Goal: Task Accomplishment & Management: Use online tool/utility

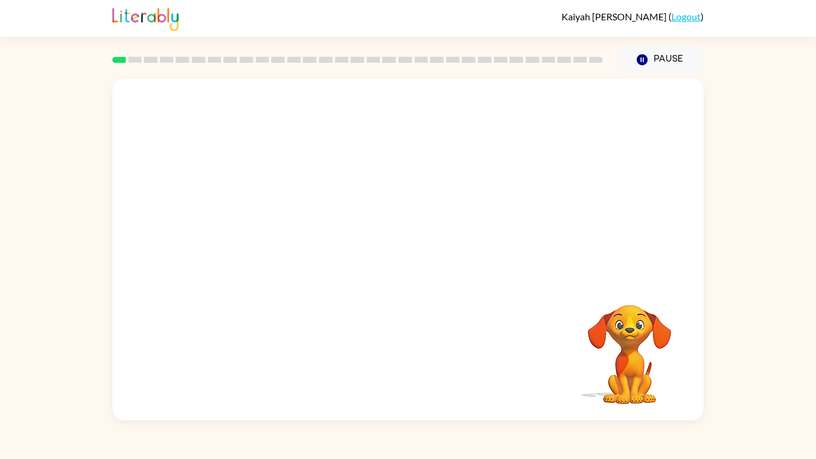
click at [651, 345] on video "Your browser must support playing .mp4 files to use Literably. Please try using…" at bounding box center [629, 345] width 119 height 119
click at [421, 251] on button "button" at bounding box center [408, 256] width 76 height 44
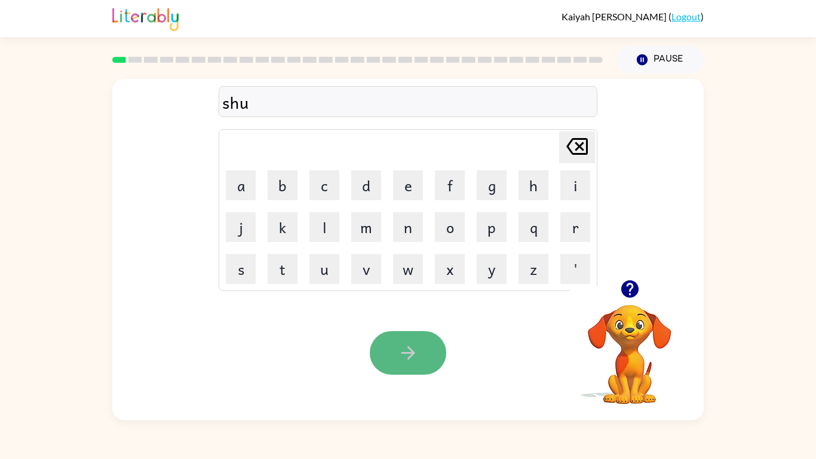
click at [391, 364] on button "button" at bounding box center [408, 353] width 76 height 44
click at [416, 372] on button "button" at bounding box center [408, 353] width 76 height 44
click at [415, 372] on button "button" at bounding box center [408, 353] width 76 height 44
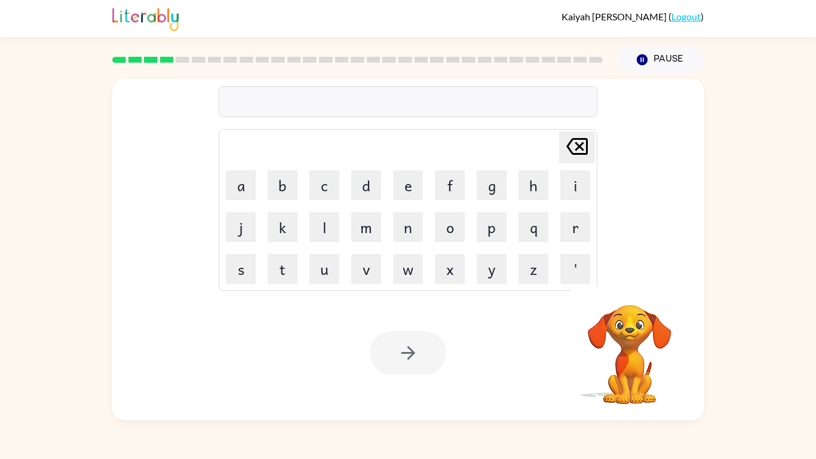
click at [815, 362] on div "Delete Delete last character input a b c d e f g h i j k l m n o p q r s t u v …" at bounding box center [408, 246] width 816 height 347
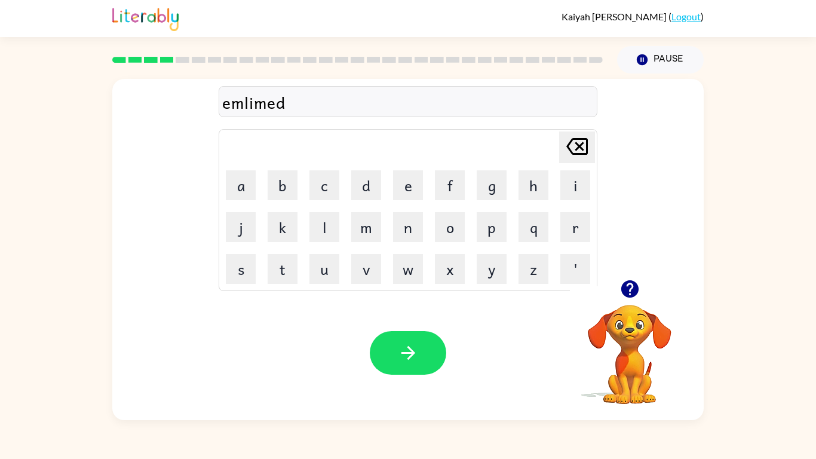
click at [437, 372] on div at bounding box center [408, 353] width 76 height 44
click at [416, 343] on icon "button" at bounding box center [408, 352] width 21 height 21
click at [441, 369] on div at bounding box center [408, 353] width 76 height 44
click at [436, 358] on button "button" at bounding box center [408, 353] width 76 height 44
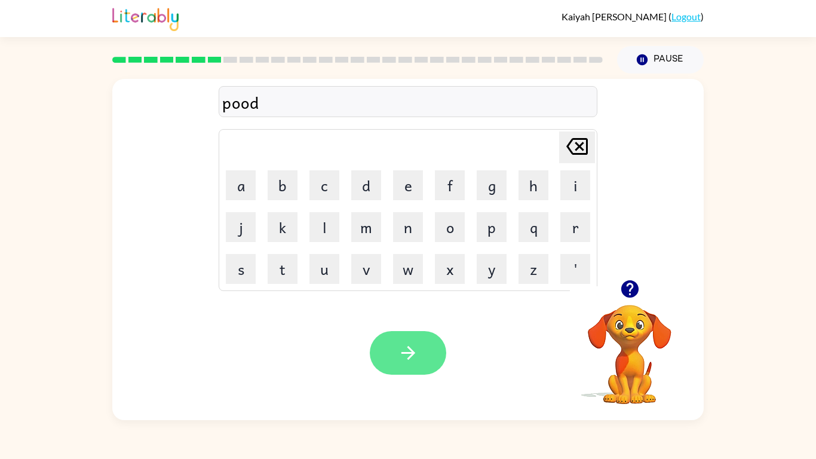
click at [415, 356] on icon "button" at bounding box center [408, 352] width 21 height 21
click at [384, 366] on button "button" at bounding box center [408, 353] width 76 height 44
click at [394, 370] on div at bounding box center [408, 353] width 76 height 44
click at [388, 373] on div at bounding box center [408, 353] width 76 height 44
click at [401, 372] on button "button" at bounding box center [408, 353] width 76 height 44
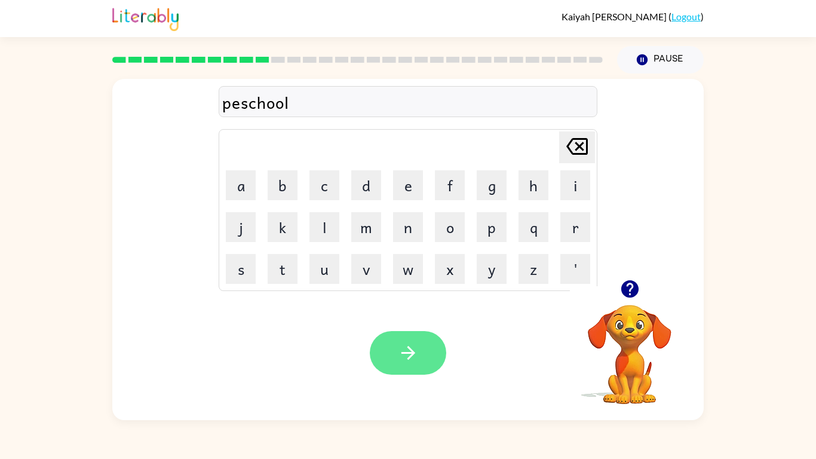
click at [400, 346] on icon "button" at bounding box center [408, 352] width 21 height 21
click at [416, 364] on button "button" at bounding box center [408, 353] width 76 height 44
click at [435, 354] on button "button" at bounding box center [408, 353] width 76 height 44
click at [427, 374] on button "button" at bounding box center [408, 353] width 76 height 44
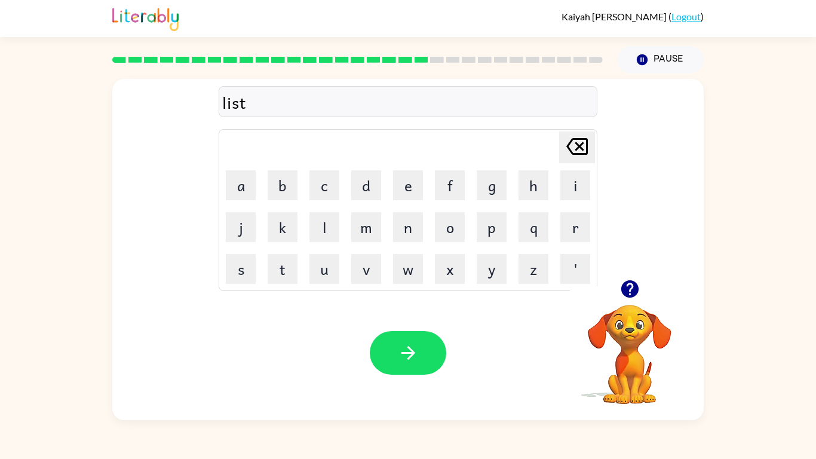
click at [437, 401] on div "Your browser must support playing .mp4 files to use Literably. Please try using…" at bounding box center [407, 353] width 591 height 134
click at [425, 375] on div at bounding box center [408, 353] width 76 height 44
click at [425, 390] on div "Your browser must support playing .mp4 files to use Literably. Please try using…" at bounding box center [407, 353] width 591 height 134
click at [434, 374] on div at bounding box center [408, 353] width 76 height 44
click at [429, 387] on div "Your browser must support playing .mp4 files to use Literably. Please try using…" at bounding box center [407, 353] width 591 height 134
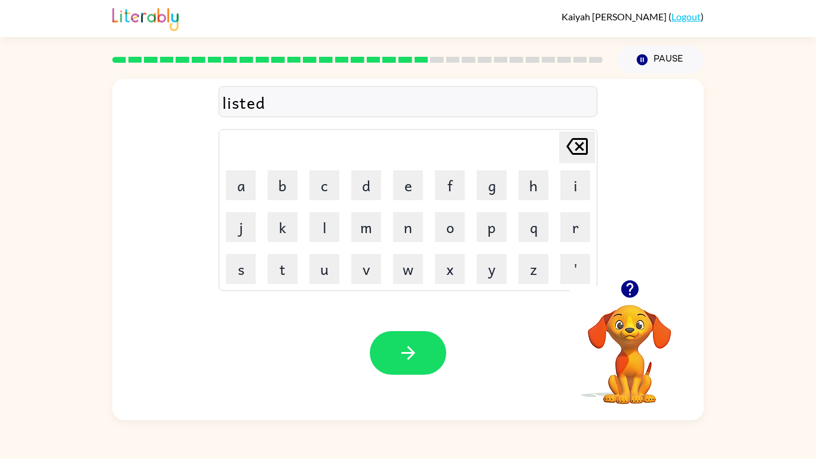
click at [427, 388] on div "Your browser must support playing .mp4 files to use Literably. Please try using…" at bounding box center [407, 353] width 591 height 134
click at [431, 364] on button "button" at bounding box center [408, 353] width 76 height 44
click at [429, 356] on div at bounding box center [408, 353] width 76 height 44
click at [431, 366] on div at bounding box center [408, 353] width 76 height 44
click at [433, 391] on div "Your browser must support playing .mp4 files to use Literably. Please try using…" at bounding box center [407, 353] width 591 height 134
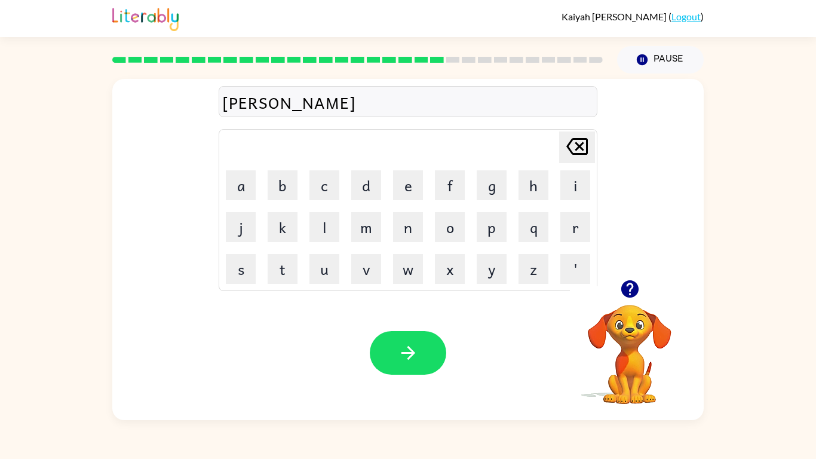
click at [441, 383] on div "Your browser must support playing .mp4 files to use Literably. Please try using…" at bounding box center [407, 353] width 591 height 134
click at [440, 372] on div at bounding box center [408, 353] width 76 height 44
click at [426, 370] on button "button" at bounding box center [408, 353] width 76 height 44
click at [420, 372] on div at bounding box center [408, 353] width 76 height 44
click at [422, 398] on div "Your browser must support playing .mp4 files to use Literably. Please try using…" at bounding box center [407, 353] width 591 height 134
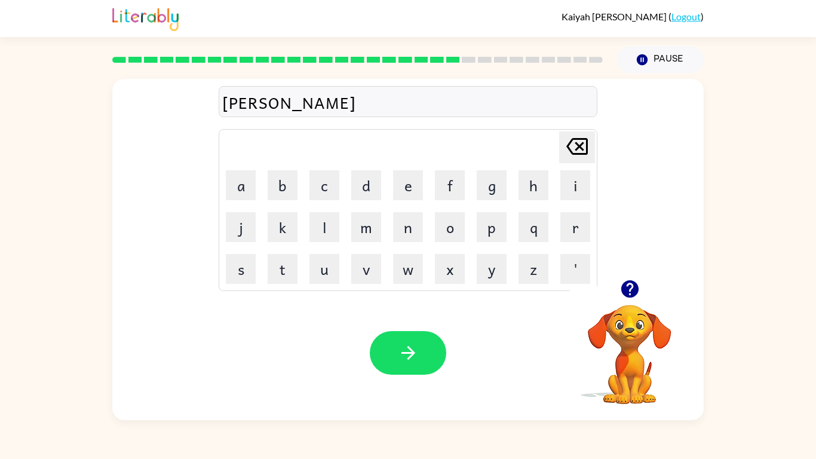
click at [426, 384] on div "Your browser must support playing .mp4 files to use Literably. Please try using…" at bounding box center [407, 353] width 591 height 134
click at [424, 390] on div "Your browser must support playing .mp4 files to use Literably. Please try using…" at bounding box center [407, 353] width 591 height 134
click at [426, 369] on button "button" at bounding box center [408, 353] width 76 height 44
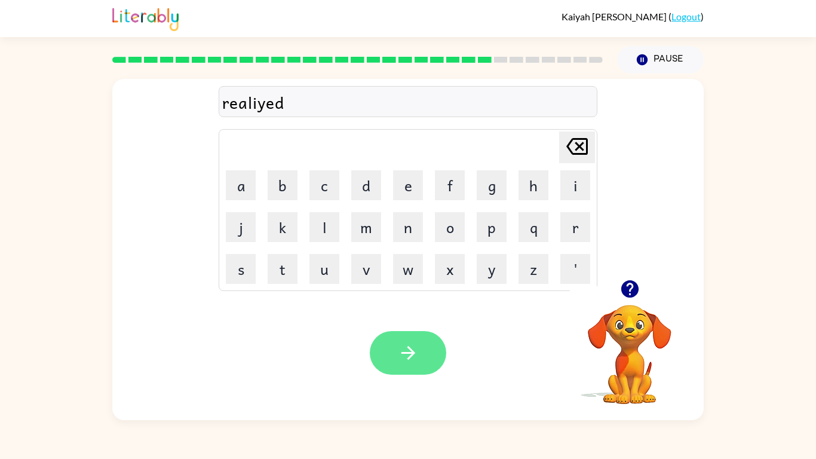
click at [441, 349] on button "button" at bounding box center [408, 353] width 76 height 44
click at [425, 360] on button "button" at bounding box center [408, 353] width 76 height 44
click at [427, 369] on button "button" at bounding box center [408, 353] width 76 height 44
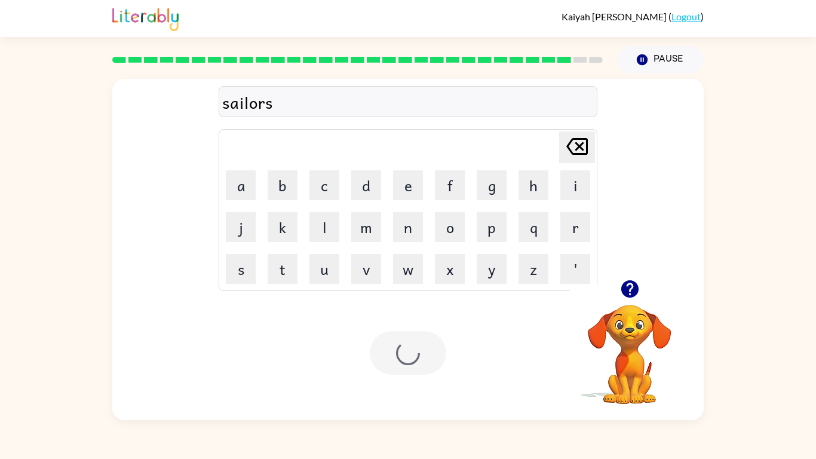
click at [431, 367] on div at bounding box center [408, 353] width 76 height 44
click at [425, 356] on button "button" at bounding box center [408, 353] width 76 height 44
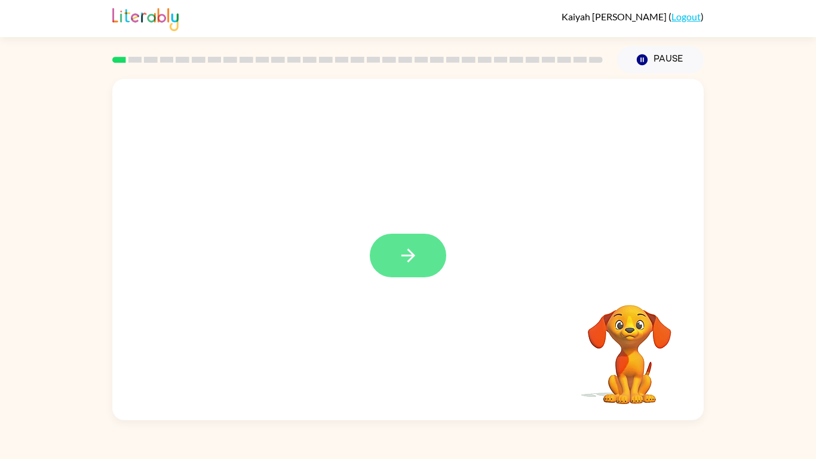
click at [410, 253] on icon "button" at bounding box center [408, 256] width 14 height 14
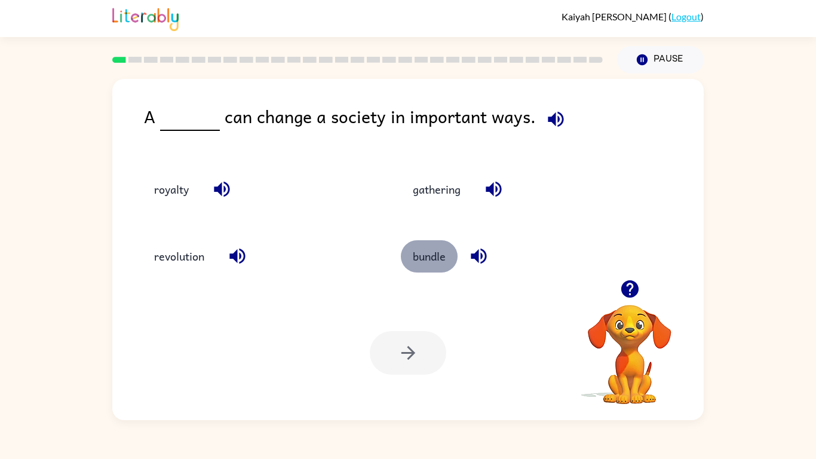
click at [431, 263] on button "bundle" at bounding box center [429, 256] width 57 height 32
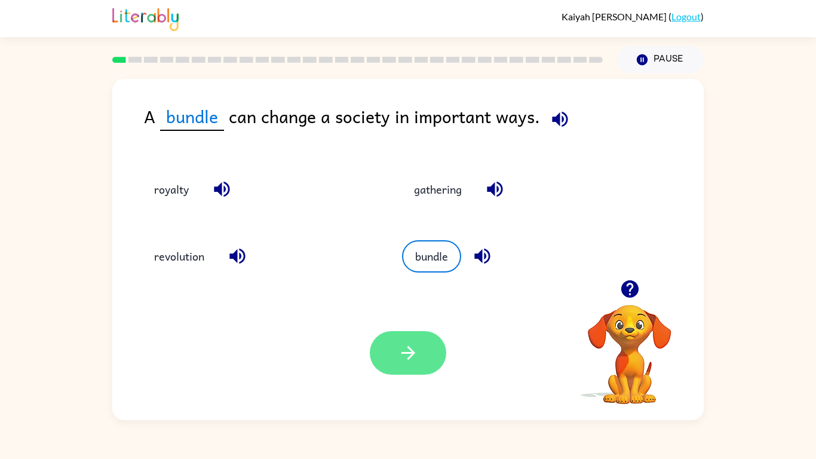
click at [425, 358] on button "button" at bounding box center [408, 353] width 76 height 44
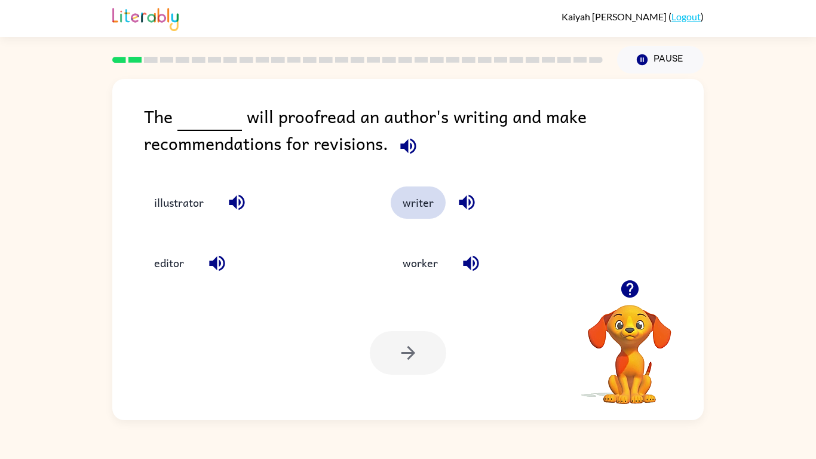
click at [420, 213] on button "writer" at bounding box center [418, 202] width 55 height 32
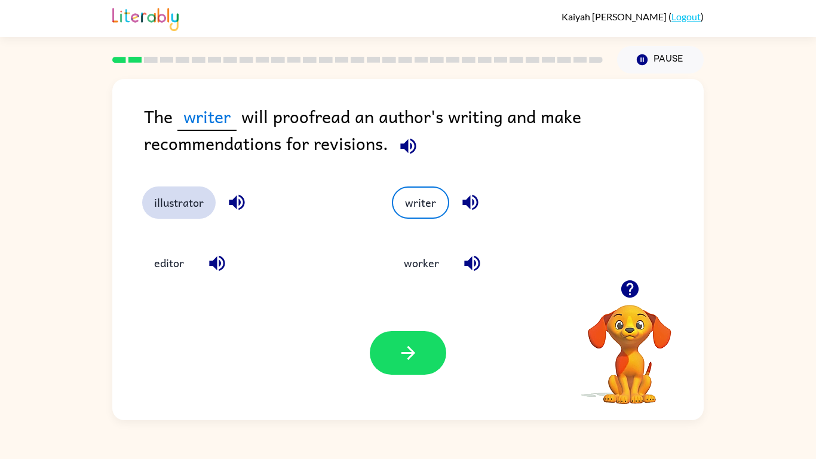
click at [192, 207] on button "illustrator" at bounding box center [178, 202] width 73 height 32
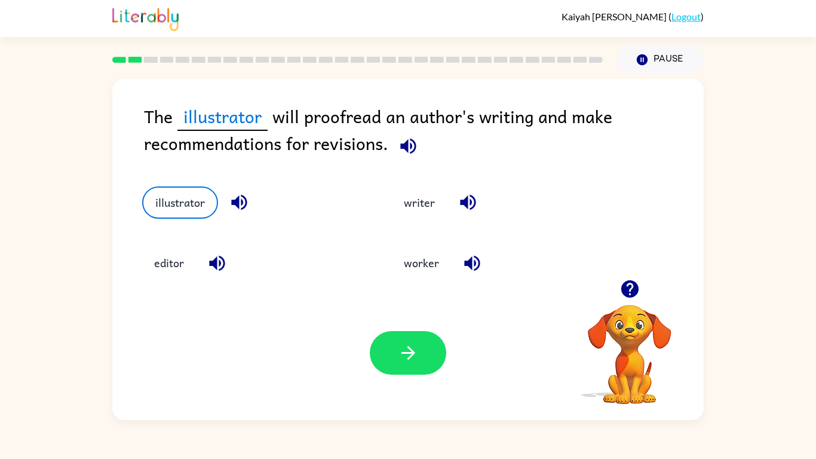
click at [410, 145] on icon "button" at bounding box center [408, 146] width 16 height 16
click at [170, 261] on button "editor" at bounding box center [169, 263] width 54 height 32
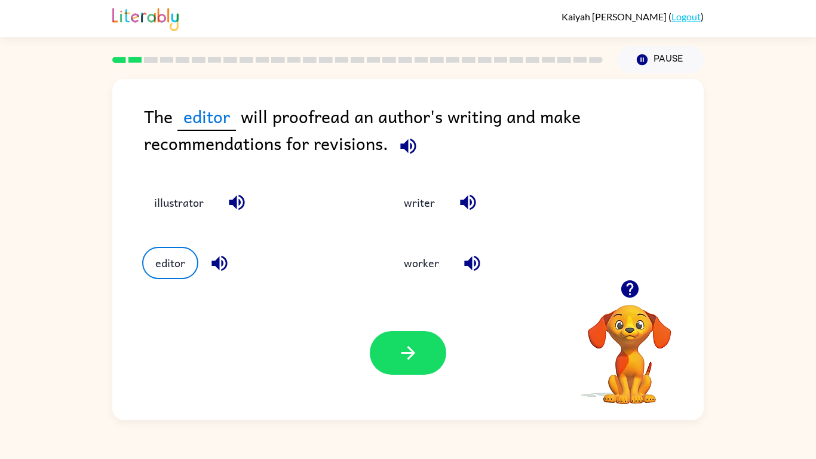
click at [437, 373] on div at bounding box center [408, 353] width 76 height 44
click at [412, 361] on icon "button" at bounding box center [408, 352] width 21 height 21
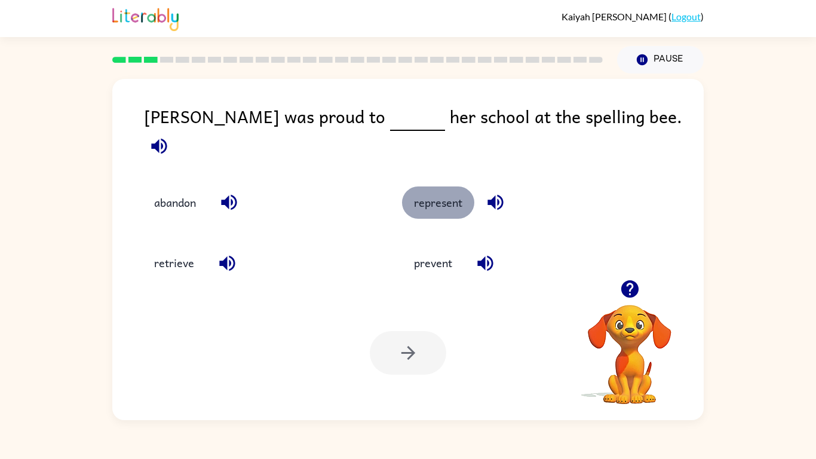
click at [449, 200] on button "represent" at bounding box center [438, 202] width 72 height 32
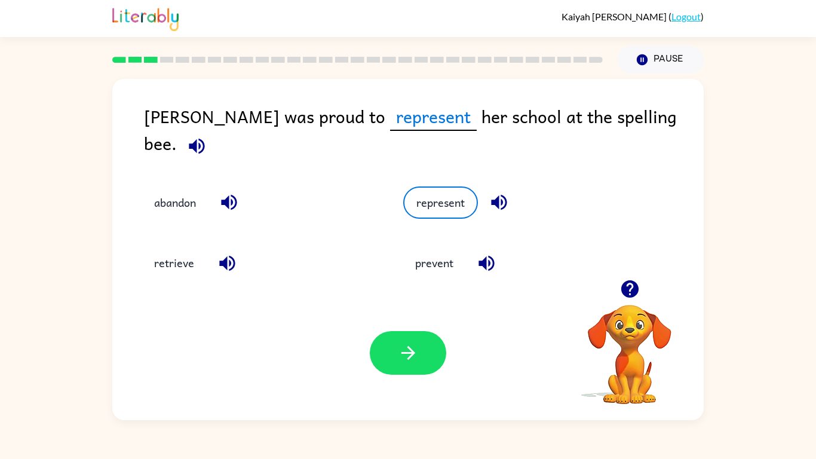
click at [436, 329] on div "Your browser must support playing .mp4 files to use Literably. Please try using…" at bounding box center [407, 353] width 591 height 134
click at [423, 355] on button "button" at bounding box center [408, 353] width 76 height 44
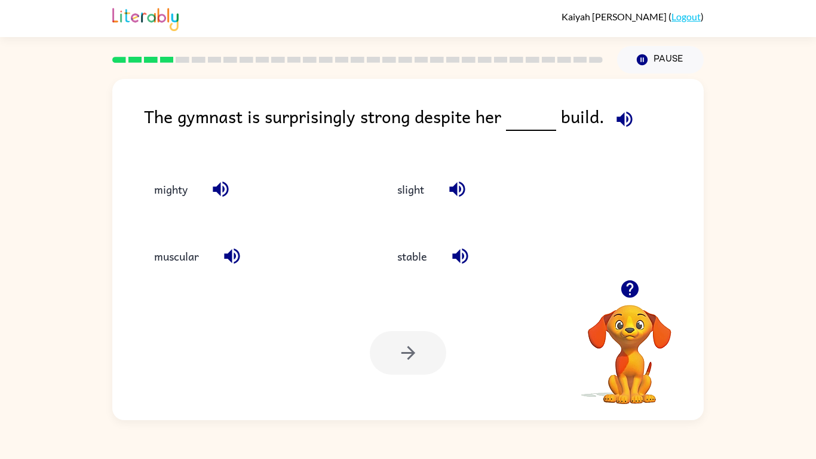
click at [632, 113] on button "button" at bounding box center [624, 119] width 30 height 30
click at [630, 113] on icon "button" at bounding box center [624, 119] width 21 height 21
click at [413, 194] on button "slight" at bounding box center [410, 189] width 51 height 32
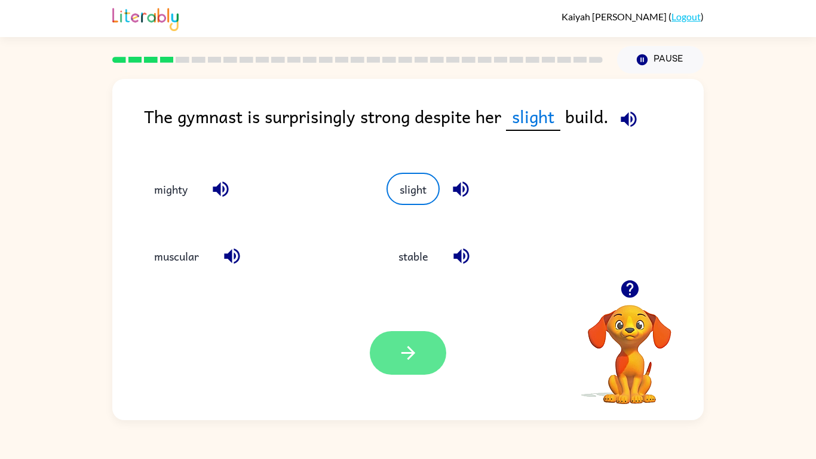
click at [400, 354] on icon "button" at bounding box center [408, 352] width 21 height 21
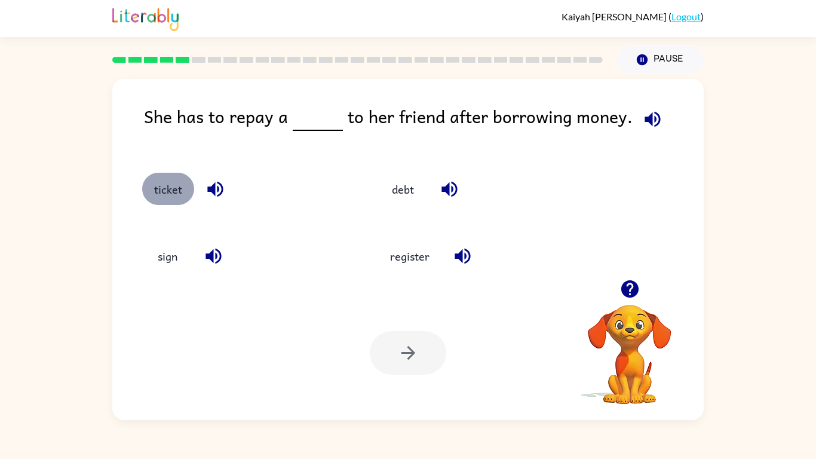
click at [181, 194] on button "ticket" at bounding box center [168, 189] width 52 height 32
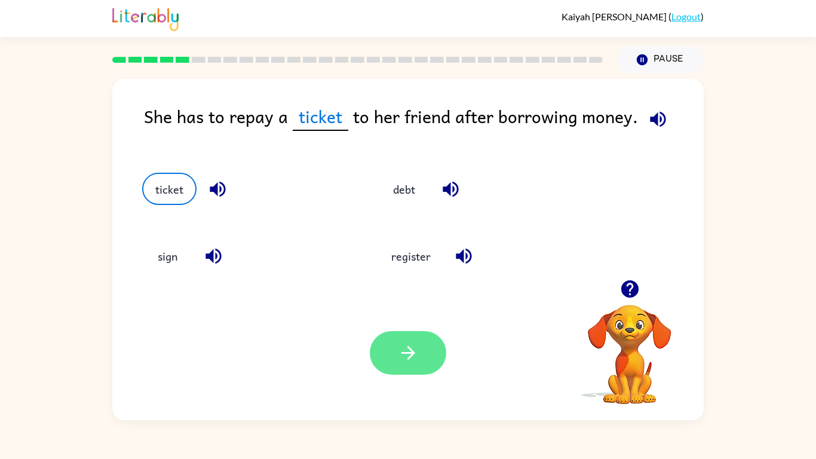
click at [421, 363] on button "button" at bounding box center [408, 353] width 76 height 44
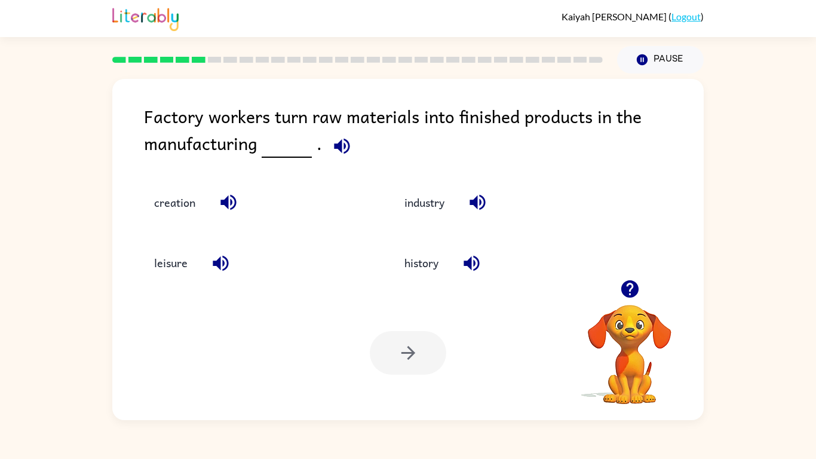
click at [332, 151] on icon "button" at bounding box center [342, 146] width 21 height 21
click at [176, 200] on button "creation" at bounding box center [174, 202] width 65 height 32
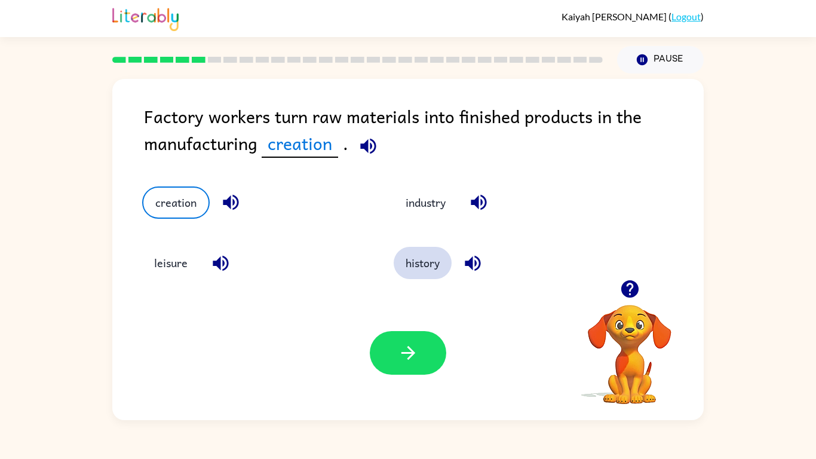
click at [440, 262] on button "history" at bounding box center [423, 263] width 58 height 32
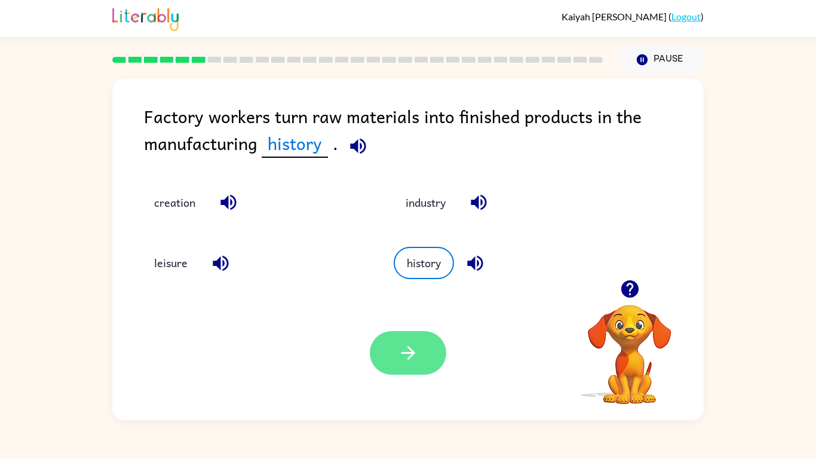
click at [413, 370] on button "button" at bounding box center [408, 353] width 76 height 44
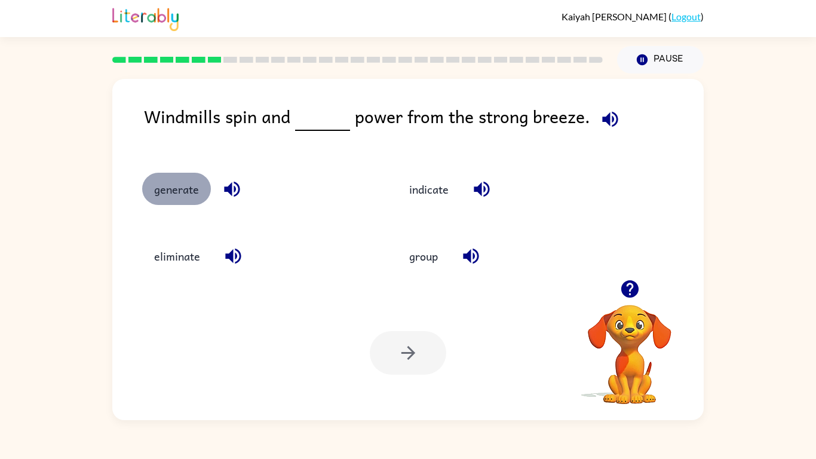
click at [200, 192] on button "generate" at bounding box center [176, 189] width 69 height 32
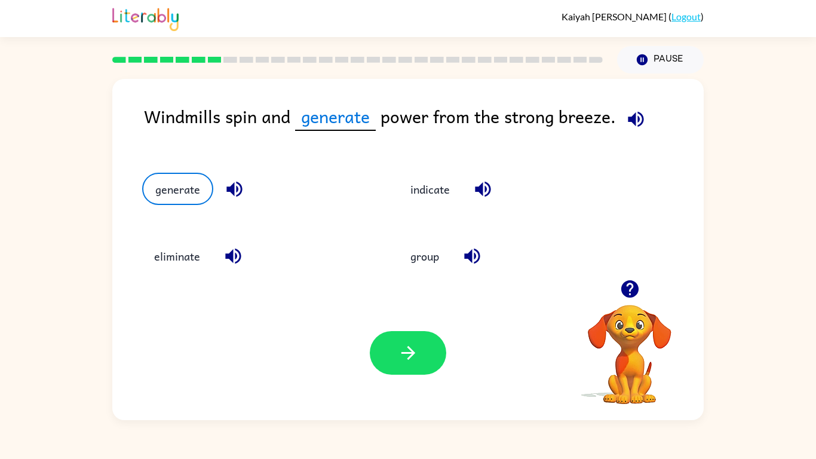
click at [432, 328] on div "Your browser must support playing .mp4 files to use Literably. Please try using…" at bounding box center [407, 353] width 591 height 134
click at [427, 346] on button "button" at bounding box center [408, 353] width 76 height 44
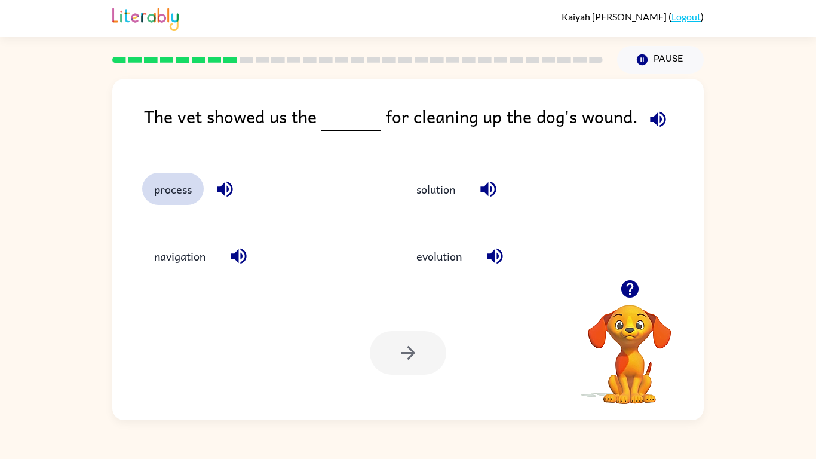
click at [157, 192] on button "process" at bounding box center [173, 189] width 62 height 32
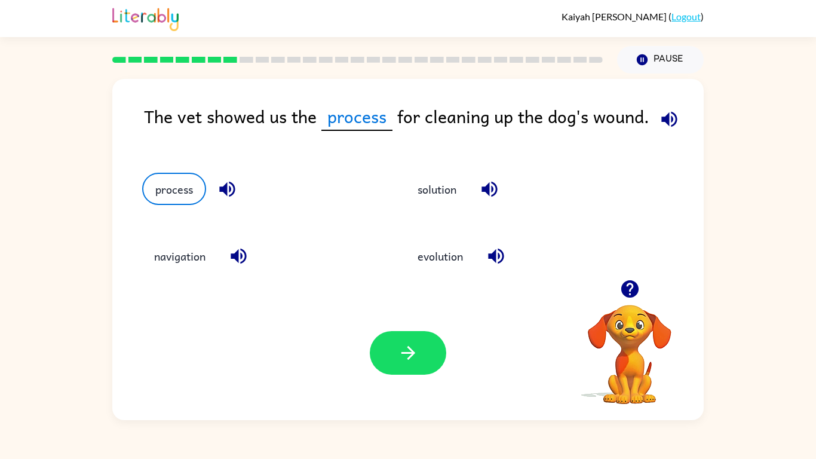
click at [446, 368] on div at bounding box center [408, 353] width 76 height 44
click at [419, 354] on button "button" at bounding box center [408, 353] width 76 height 44
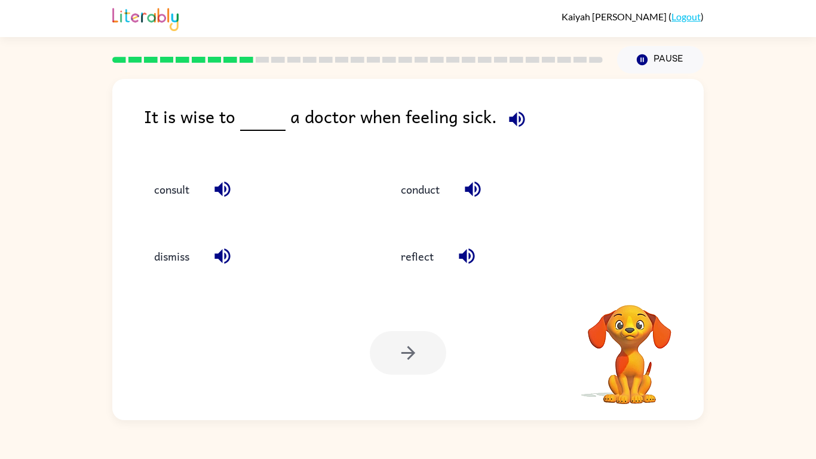
click at [419, 354] on div at bounding box center [408, 353] width 76 height 44
click at [233, 179] on icon "button" at bounding box center [222, 189] width 21 height 21
click at [472, 185] on icon "button" at bounding box center [473, 190] width 16 height 16
click at [407, 191] on button "conduct" at bounding box center [420, 189] width 63 height 32
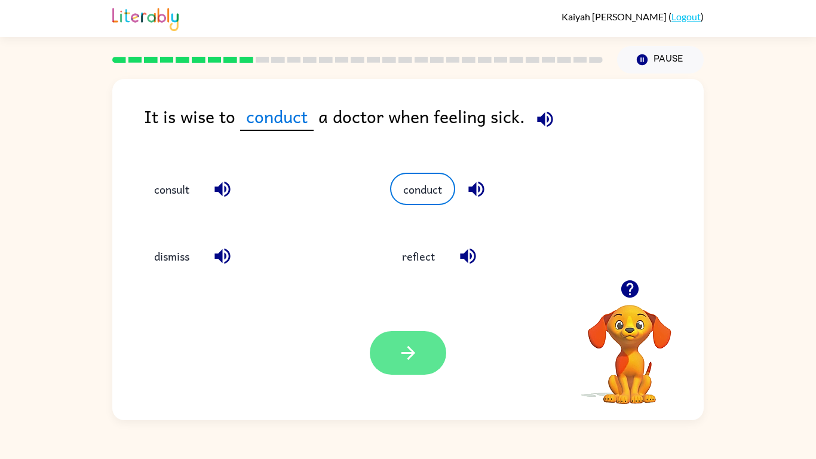
click at [413, 357] on icon "button" at bounding box center [408, 352] width 21 height 21
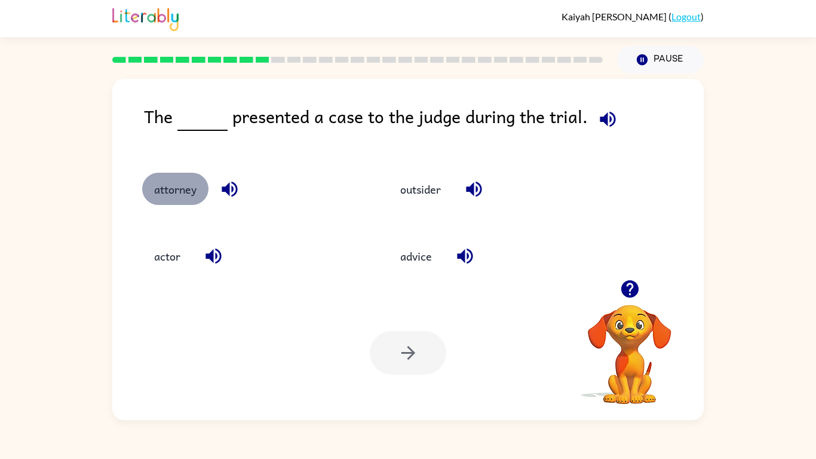
click at [181, 179] on button "attorney" at bounding box center [175, 189] width 66 height 32
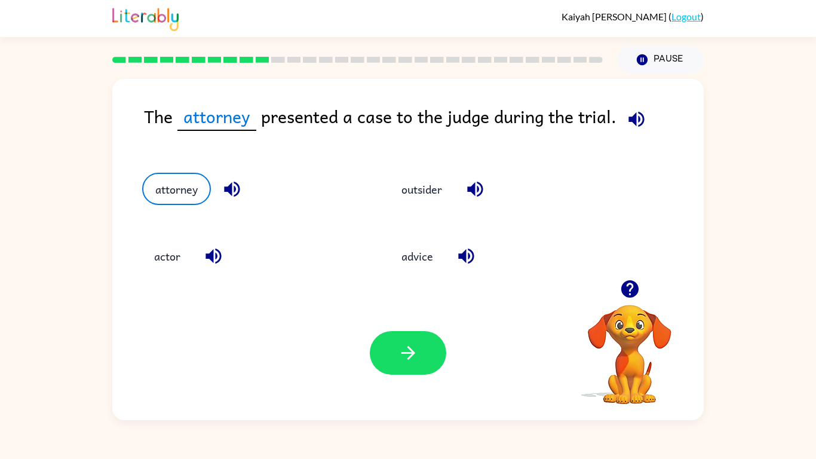
click at [635, 117] on icon "button" at bounding box center [636, 119] width 16 height 16
click at [636, 120] on icon "button" at bounding box center [636, 119] width 21 height 21
click at [404, 201] on button "outsider" at bounding box center [422, 189] width 65 height 32
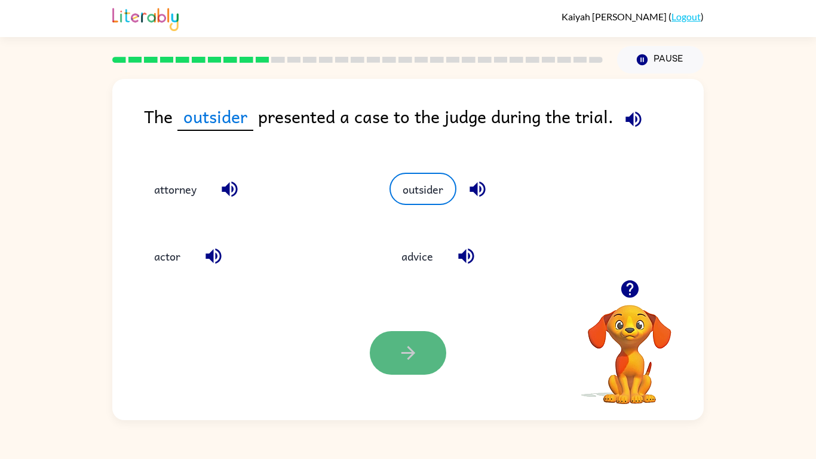
click at [408, 333] on button "button" at bounding box center [408, 353] width 76 height 44
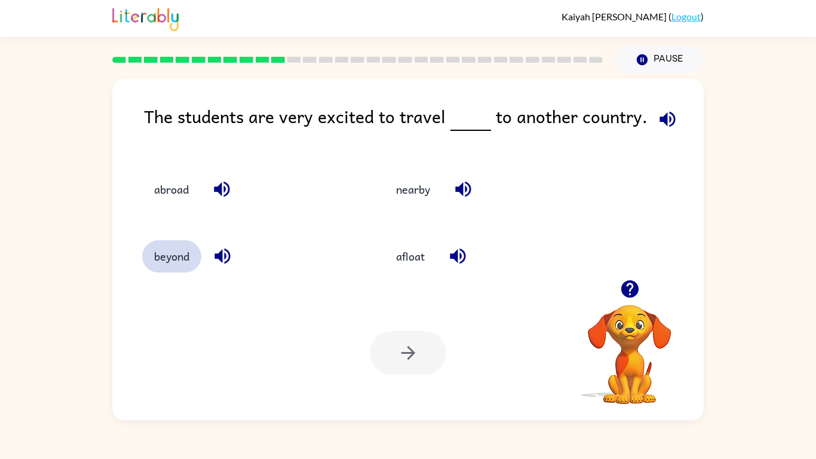
click at [179, 254] on button "beyond" at bounding box center [171, 256] width 59 height 32
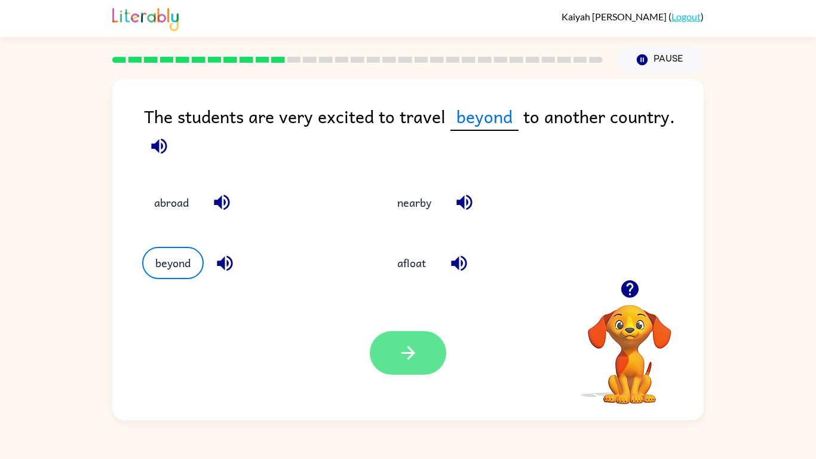
click at [393, 364] on button "button" at bounding box center [408, 353] width 76 height 44
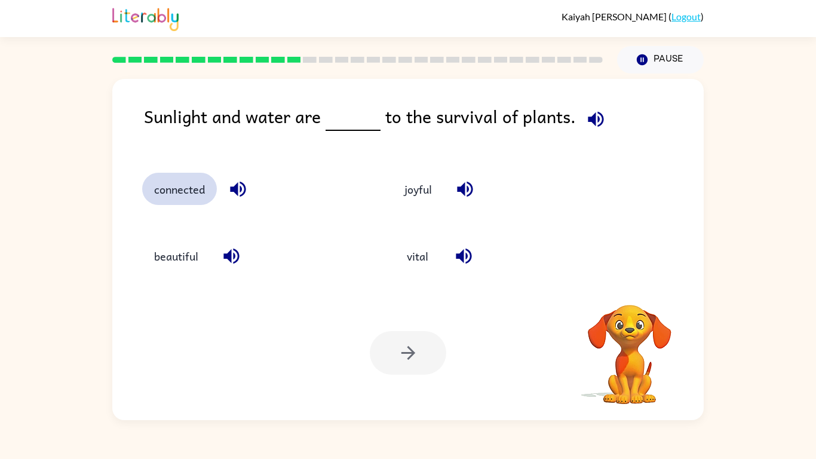
click at [173, 183] on button "connected" at bounding box center [179, 189] width 75 height 32
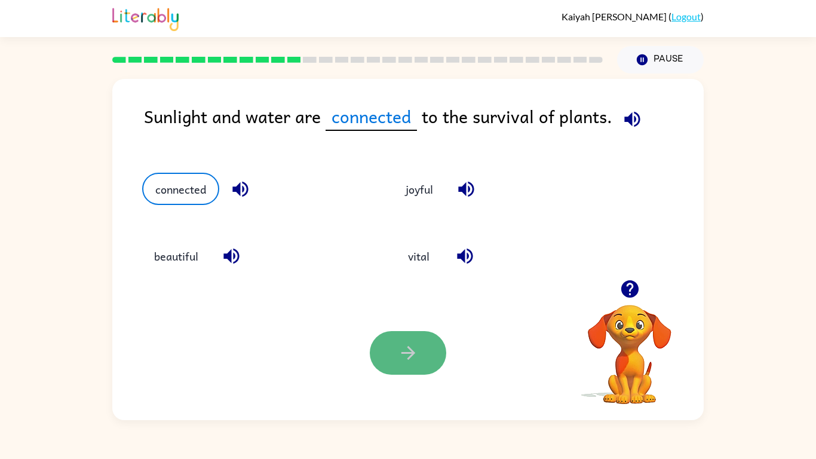
click at [427, 332] on button "button" at bounding box center [408, 353] width 76 height 44
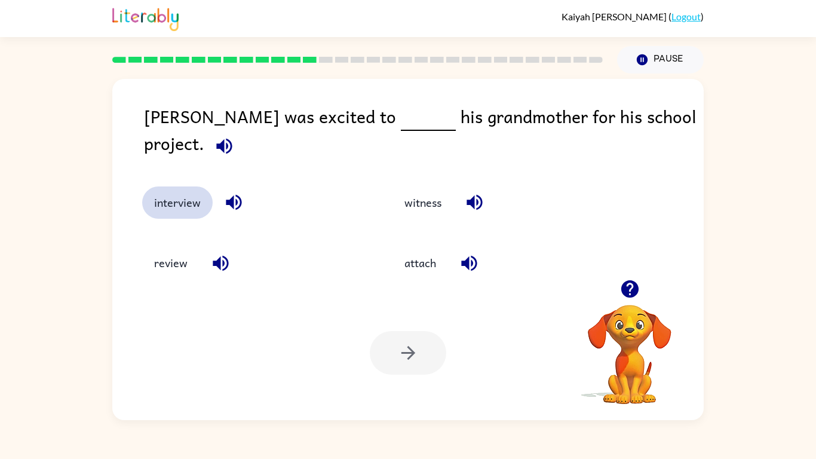
click at [192, 198] on button "interview" at bounding box center [177, 202] width 70 height 32
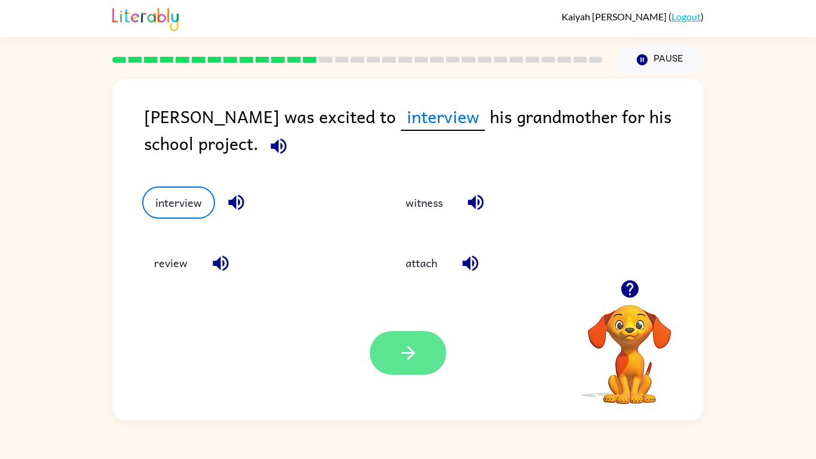
click at [435, 356] on button "button" at bounding box center [408, 353] width 76 height 44
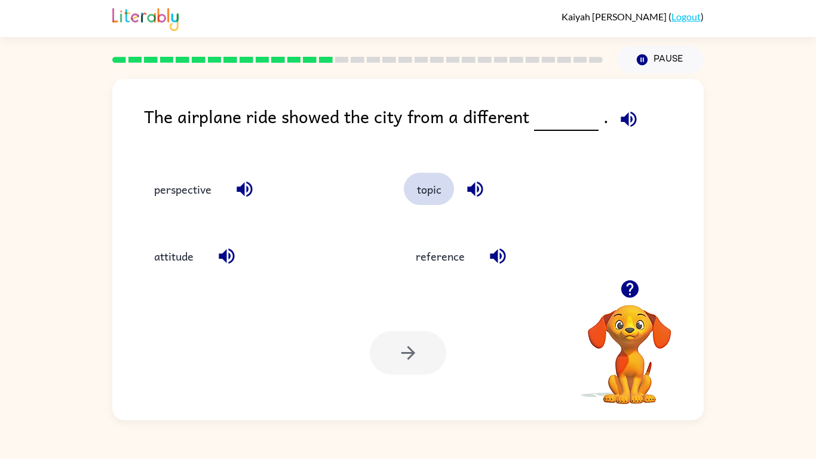
click at [433, 200] on button "topic" at bounding box center [429, 189] width 50 height 32
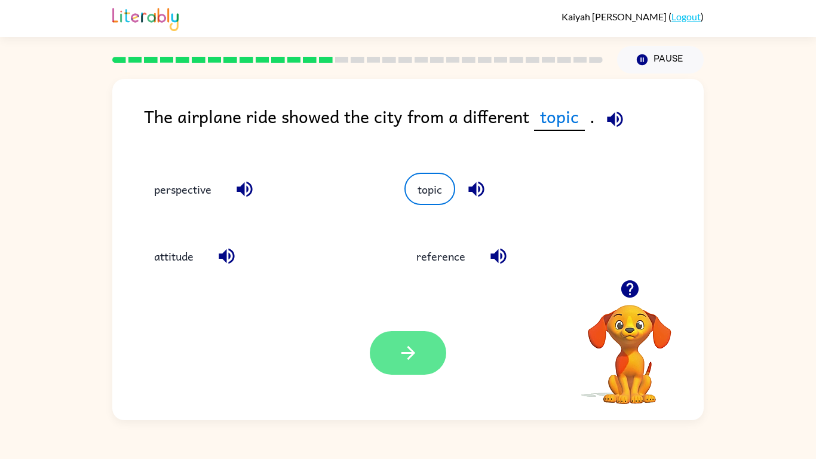
click at [436, 361] on button "button" at bounding box center [408, 353] width 76 height 44
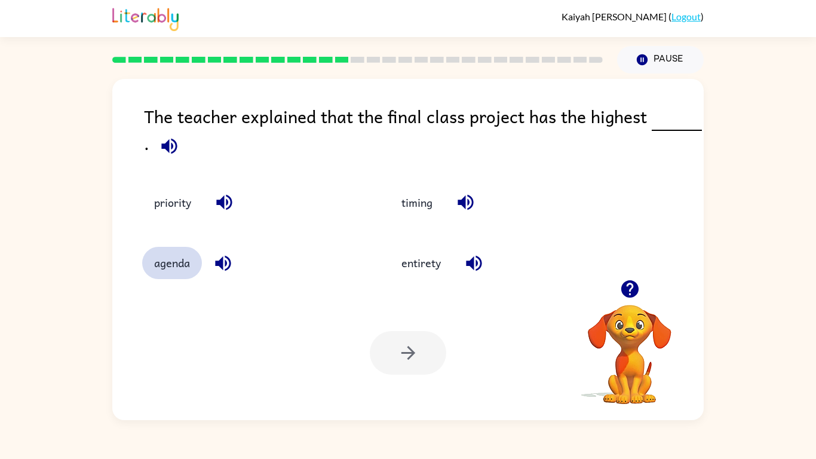
click at [195, 260] on button "agenda" at bounding box center [172, 263] width 60 height 32
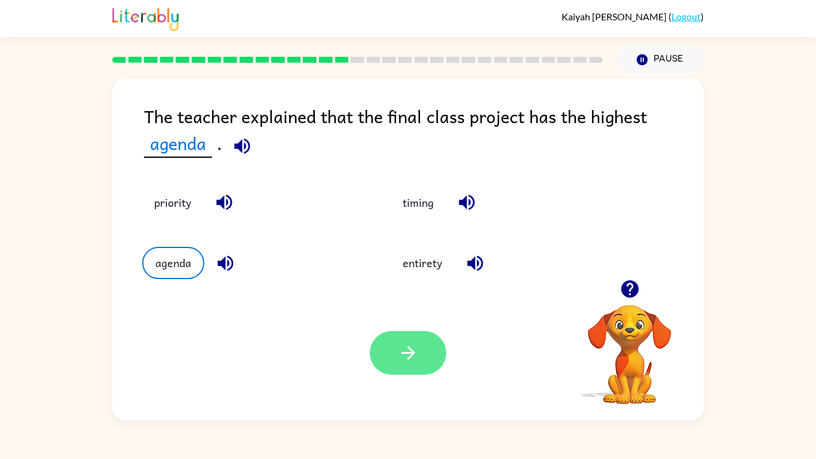
click at [422, 358] on button "button" at bounding box center [408, 353] width 76 height 44
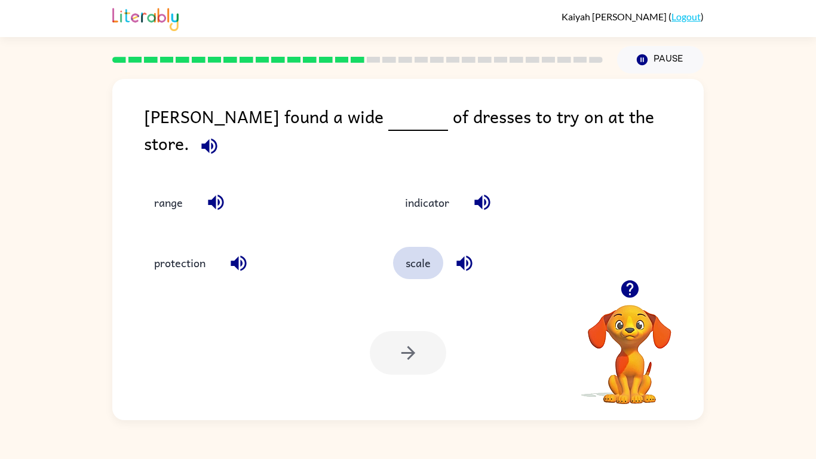
click at [430, 253] on button "scale" at bounding box center [418, 263] width 50 height 32
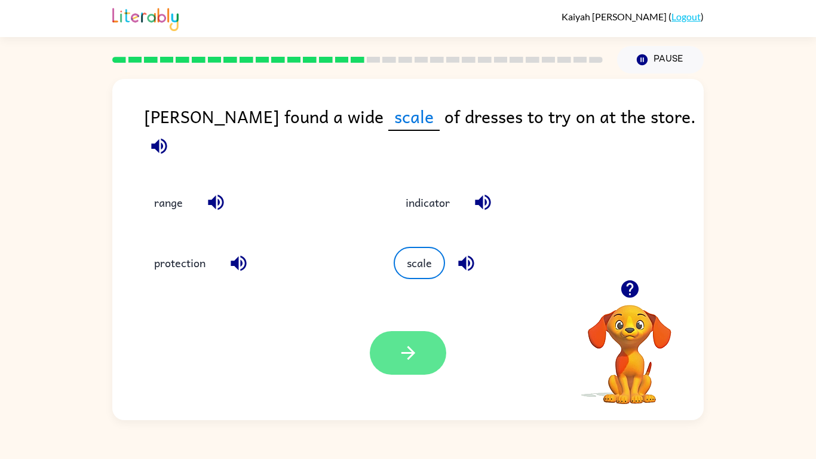
click at [418, 345] on icon "button" at bounding box center [408, 352] width 21 height 21
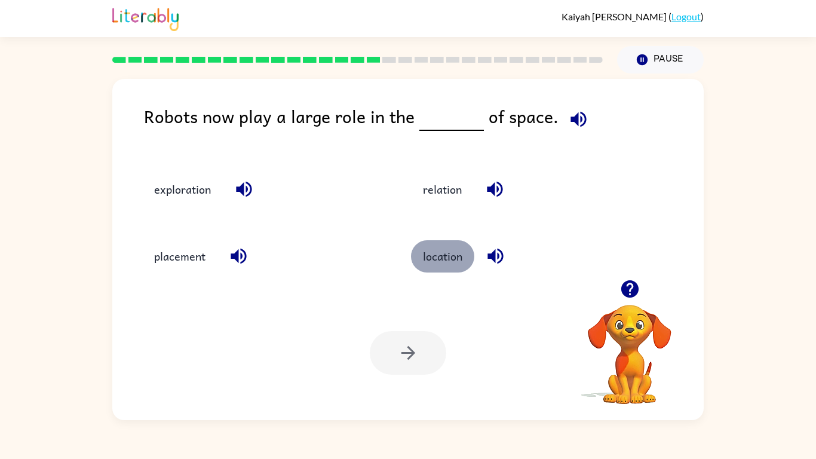
click at [436, 250] on button "location" at bounding box center [442, 256] width 63 height 32
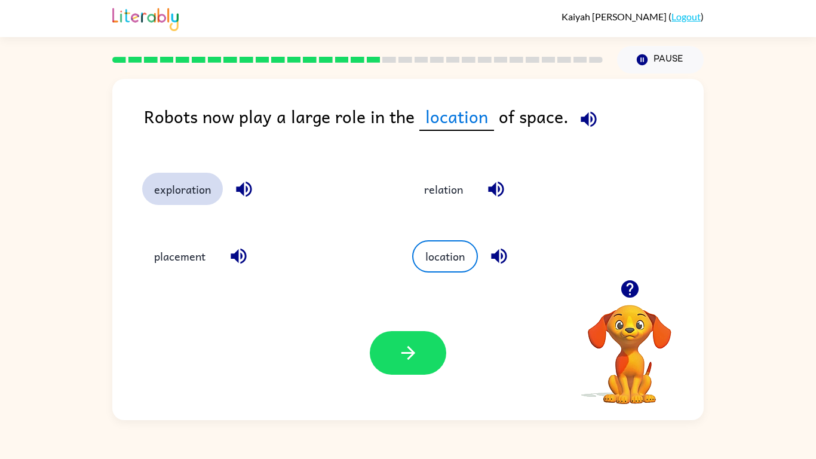
click at [186, 198] on button "exploration" at bounding box center [182, 189] width 81 height 32
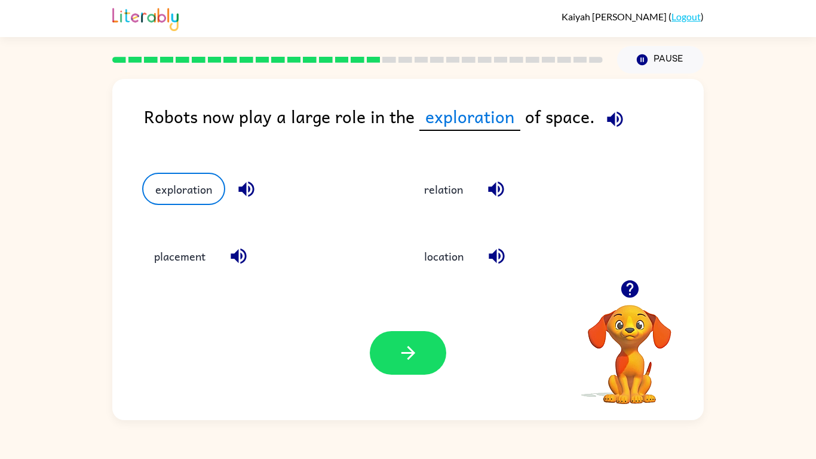
click at [243, 179] on icon "button" at bounding box center [246, 189] width 21 height 21
click at [415, 361] on icon "button" at bounding box center [408, 352] width 21 height 21
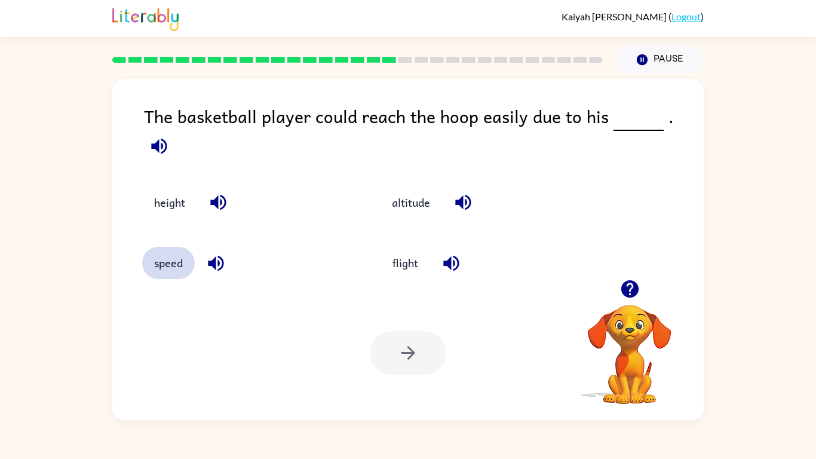
click at [158, 266] on button "speed" at bounding box center [168, 263] width 53 height 32
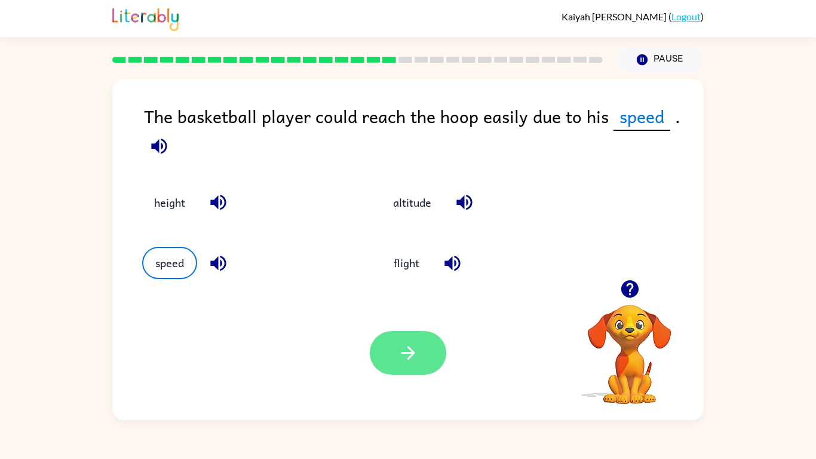
click at [405, 351] on icon "button" at bounding box center [408, 352] width 21 height 21
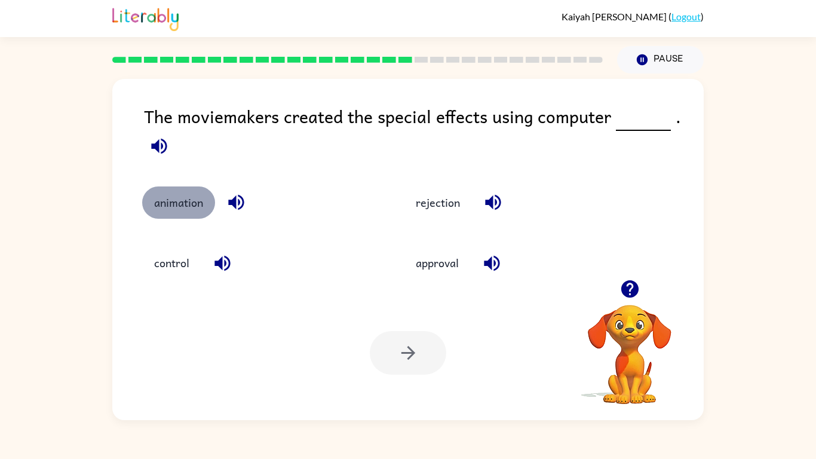
click at [180, 203] on button "animation" at bounding box center [178, 202] width 73 height 32
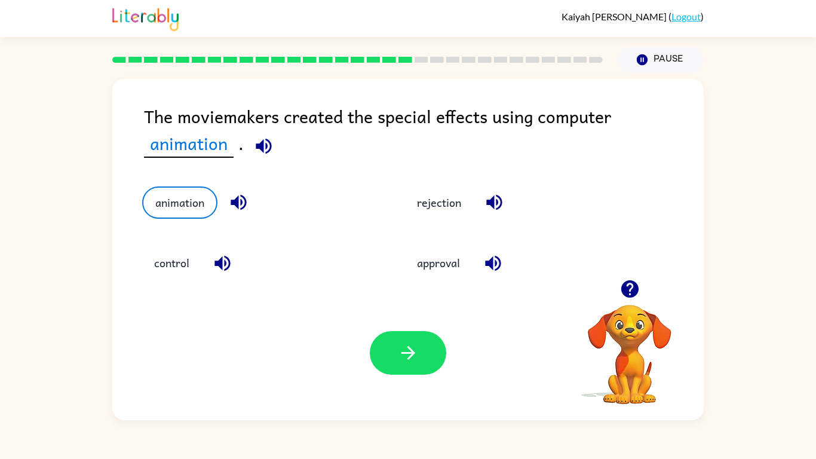
click at [445, 365] on div at bounding box center [408, 353] width 76 height 44
click at [441, 364] on button "button" at bounding box center [408, 353] width 76 height 44
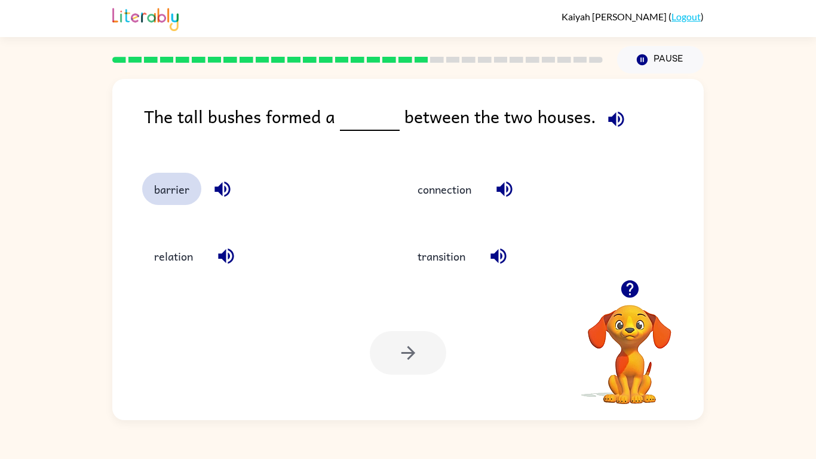
click at [191, 176] on button "barrier" at bounding box center [171, 189] width 59 height 32
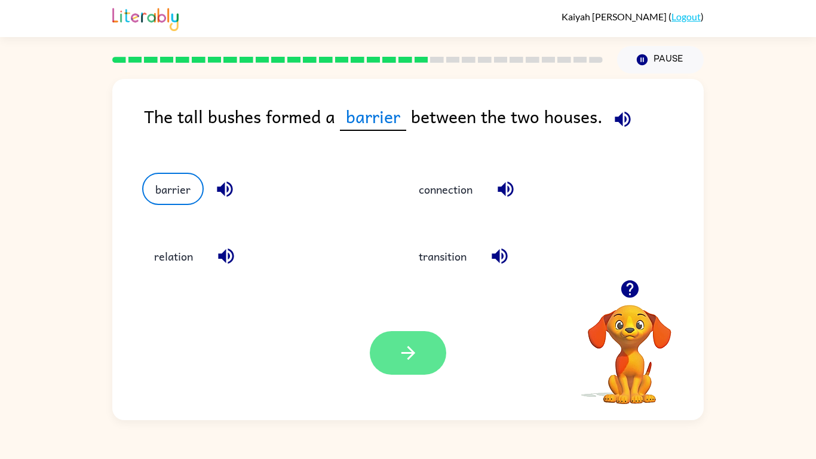
click at [406, 337] on button "button" at bounding box center [408, 353] width 76 height 44
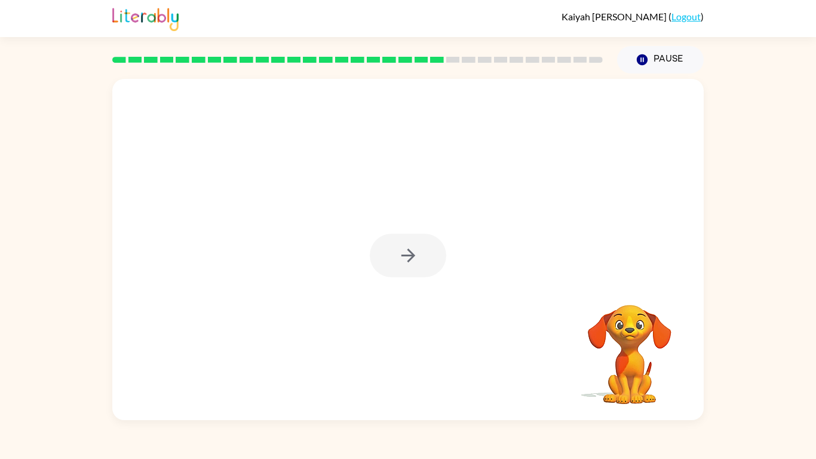
click at [406, 250] on div at bounding box center [408, 256] width 76 height 44
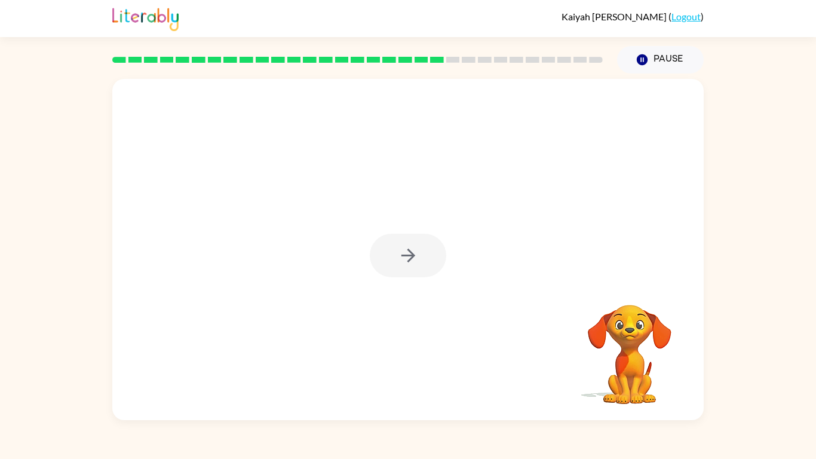
click at [406, 250] on div at bounding box center [408, 256] width 76 height 44
click at [406, 250] on icon "button" at bounding box center [408, 255] width 21 height 21
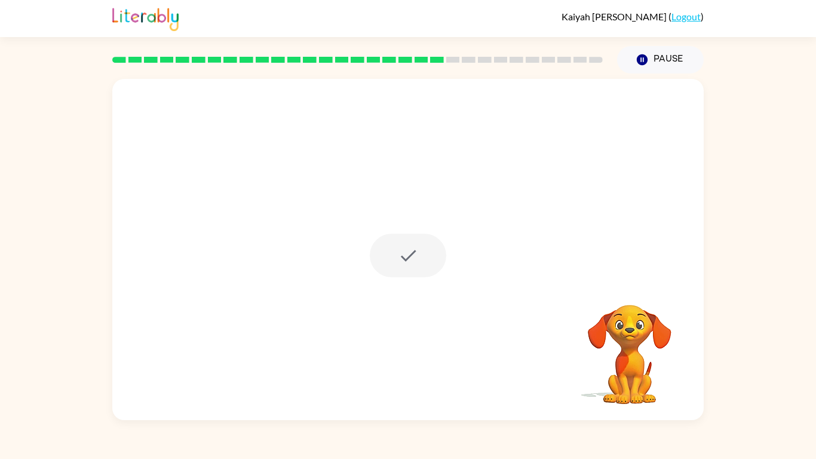
click at [406, 250] on div at bounding box center [408, 256] width 76 height 44
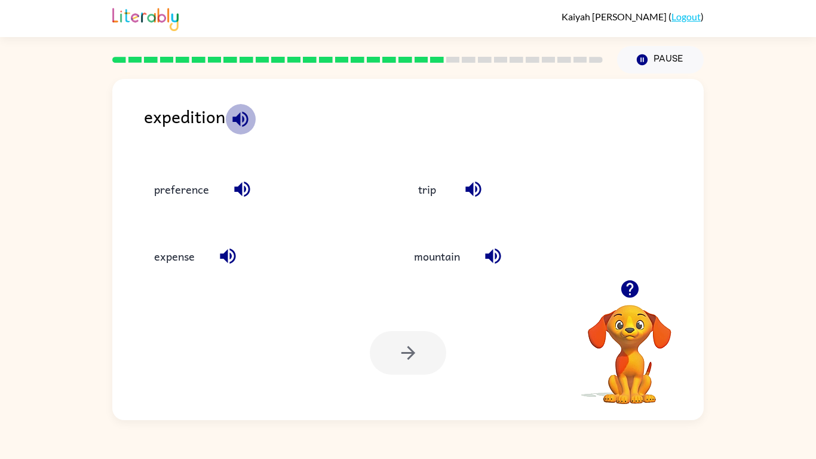
click at [247, 122] on icon "button" at bounding box center [240, 119] width 16 height 16
click at [169, 173] on button "preference" at bounding box center [181, 189] width 79 height 32
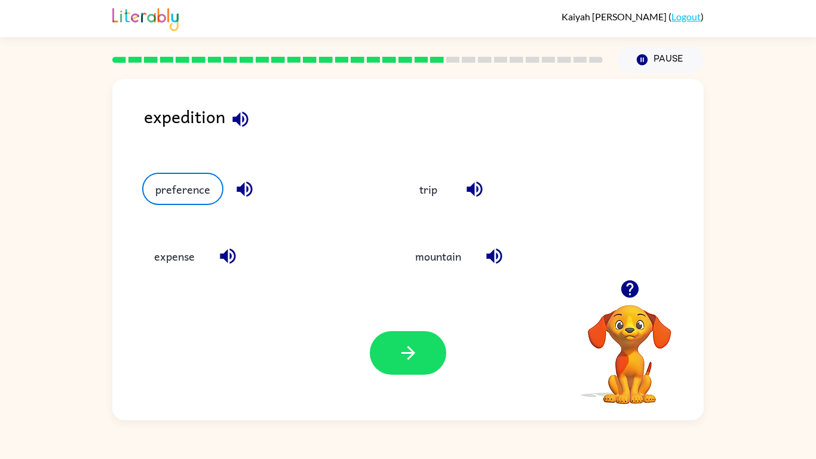
click at [370, 318] on div "Your browser must support playing .mp4 files to use Literably. Please try using…" at bounding box center [407, 353] width 591 height 134
click at [395, 342] on button "button" at bounding box center [408, 353] width 76 height 44
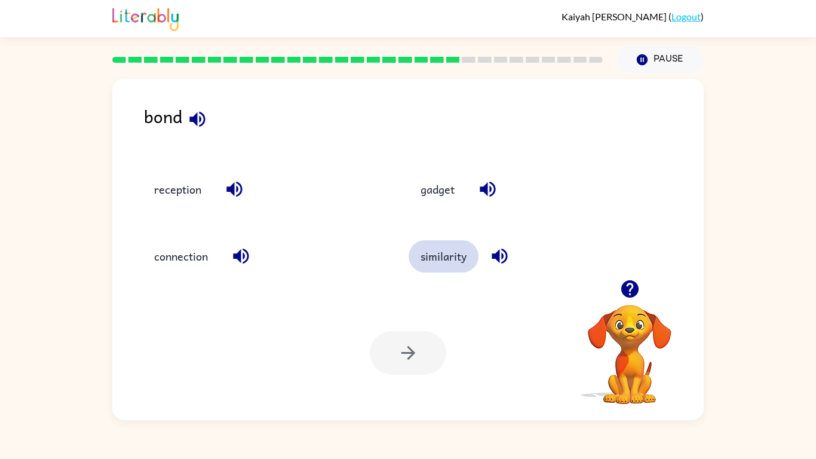
click at [443, 245] on button "similarity" at bounding box center [444, 256] width 70 height 32
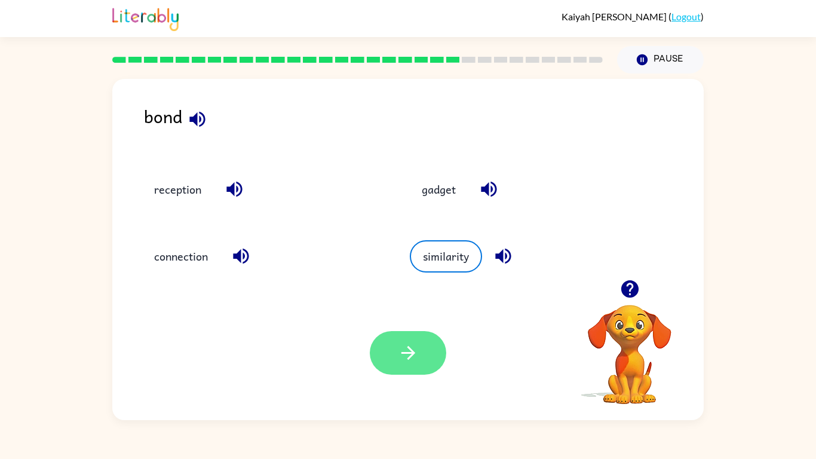
click at [417, 340] on button "button" at bounding box center [408, 353] width 76 height 44
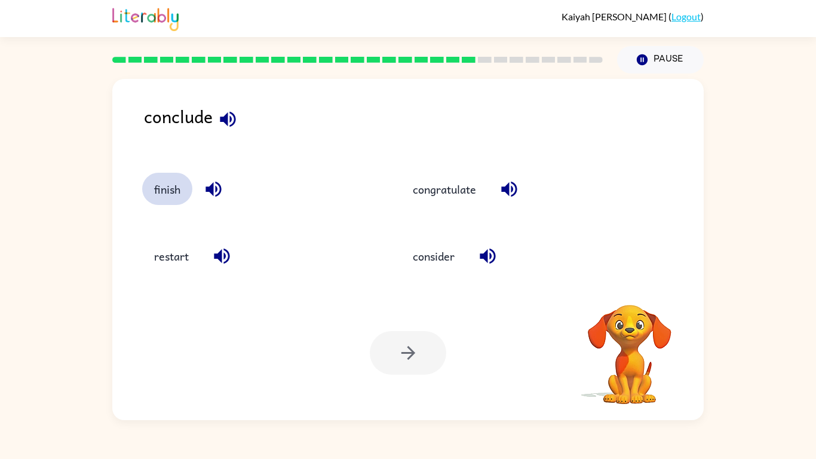
click at [170, 188] on button "finish" at bounding box center [167, 189] width 50 height 32
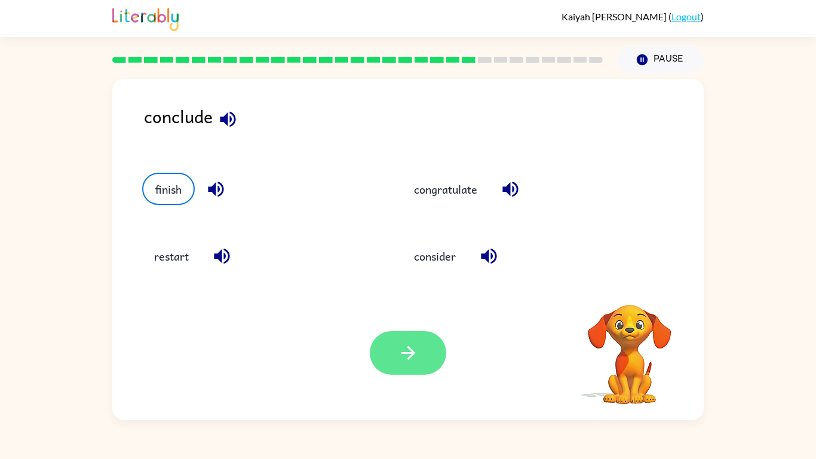
click at [400, 347] on icon "button" at bounding box center [408, 352] width 21 height 21
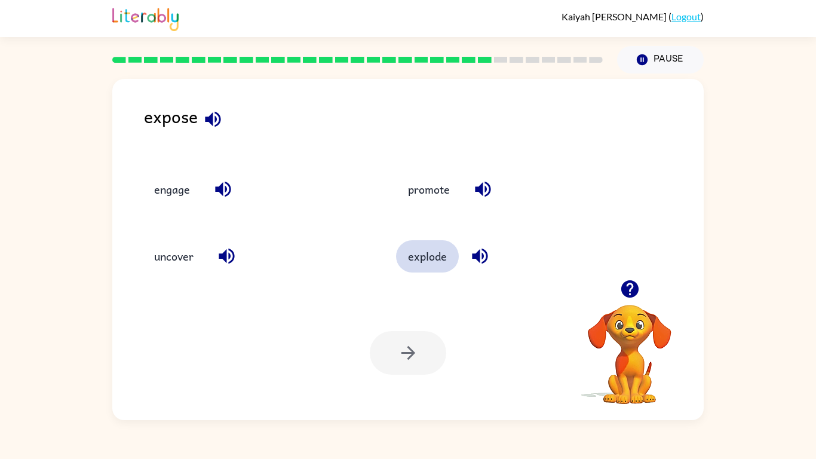
click at [436, 261] on button "explode" at bounding box center [427, 256] width 63 height 32
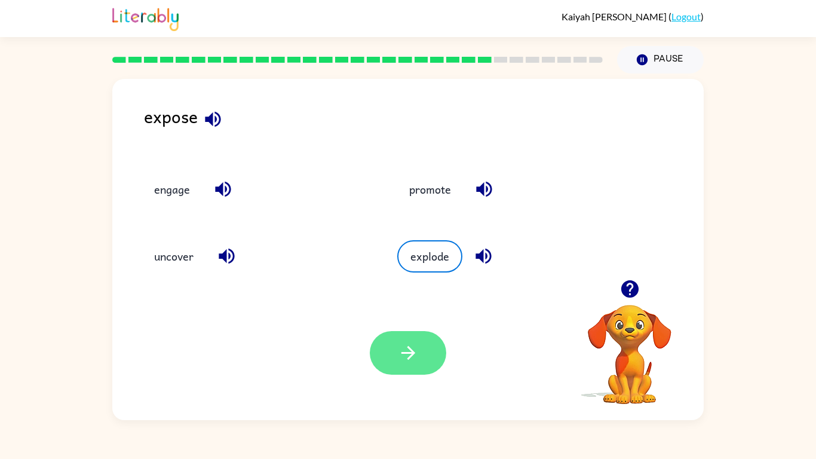
click at [395, 366] on button "button" at bounding box center [408, 353] width 76 height 44
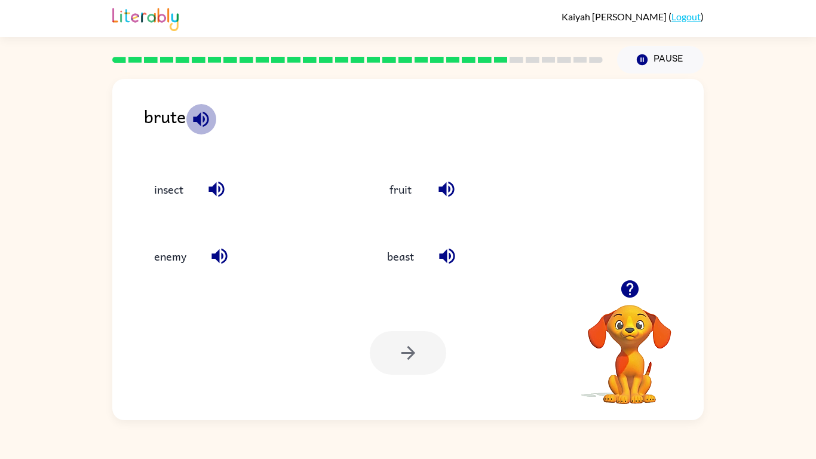
click at [213, 123] on button "button" at bounding box center [201, 119] width 30 height 30
click at [170, 176] on button "insect" at bounding box center [168, 189] width 53 height 32
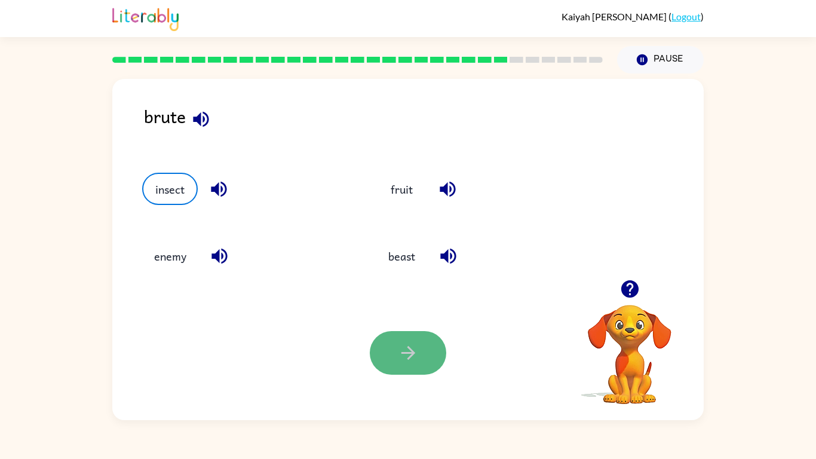
click at [412, 347] on icon "button" at bounding box center [408, 352] width 21 height 21
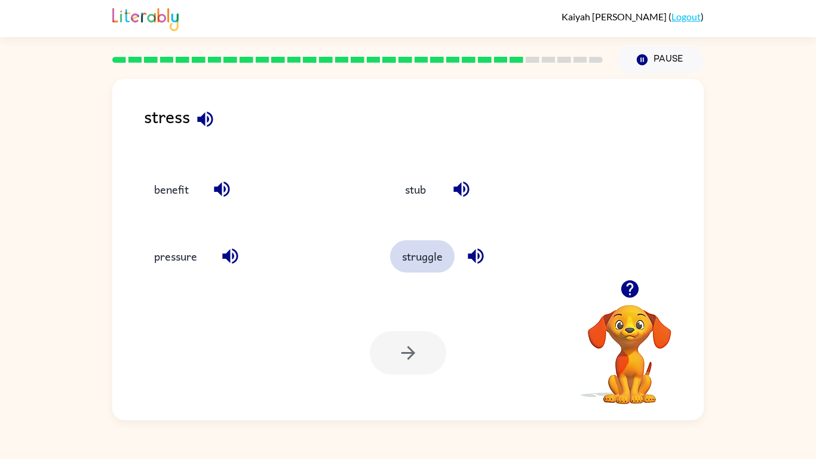
click at [428, 255] on button "struggle" at bounding box center [422, 256] width 65 height 32
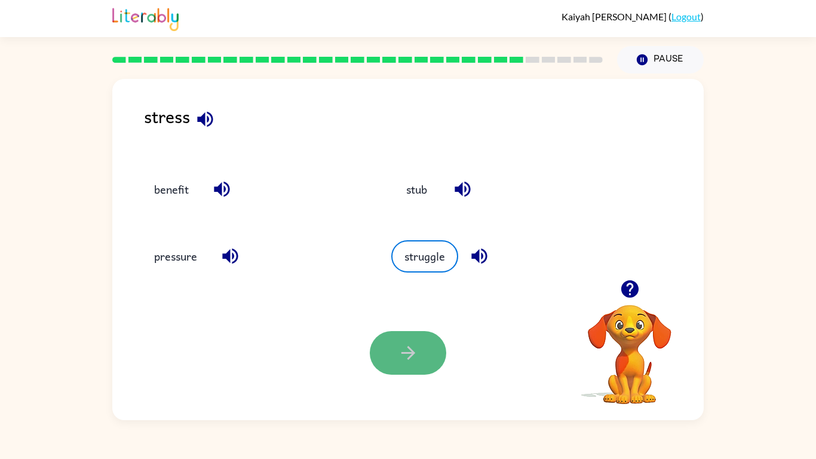
click at [391, 332] on button "button" at bounding box center [408, 353] width 76 height 44
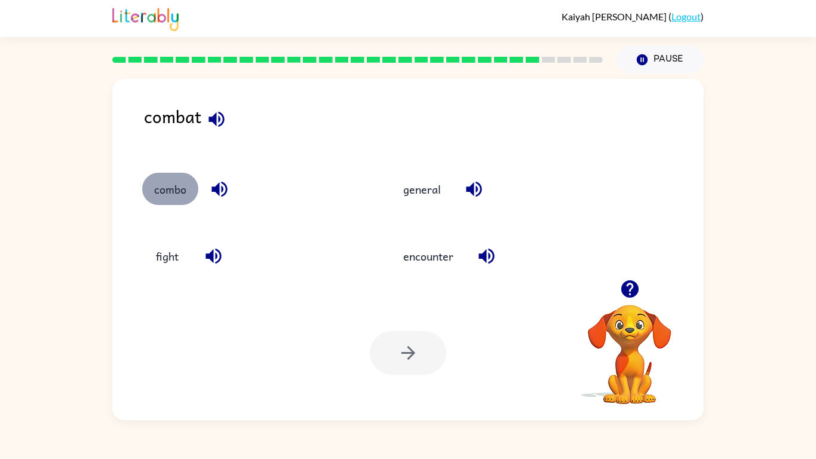
click at [171, 196] on button "combo" at bounding box center [170, 189] width 56 height 32
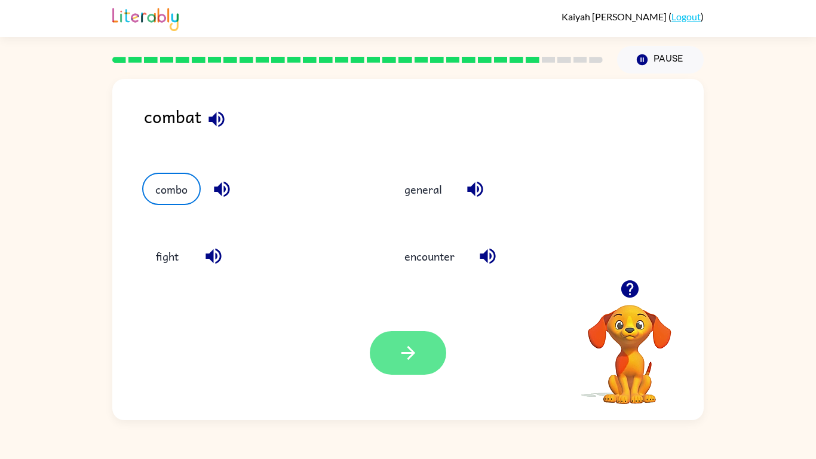
click at [381, 352] on button "button" at bounding box center [408, 353] width 76 height 44
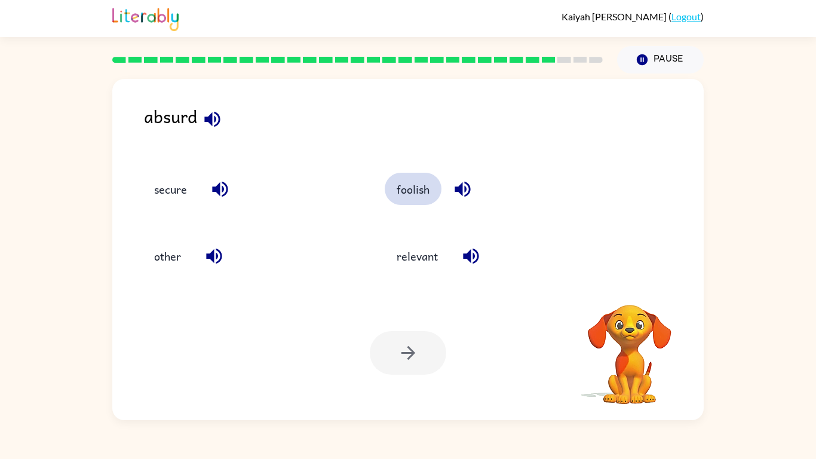
click at [422, 186] on button "foolish" at bounding box center [413, 189] width 57 height 32
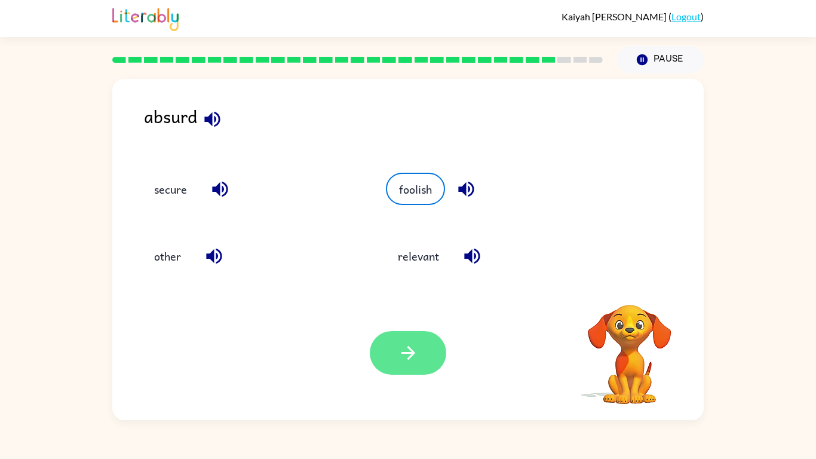
click at [409, 355] on icon "button" at bounding box center [408, 352] width 21 height 21
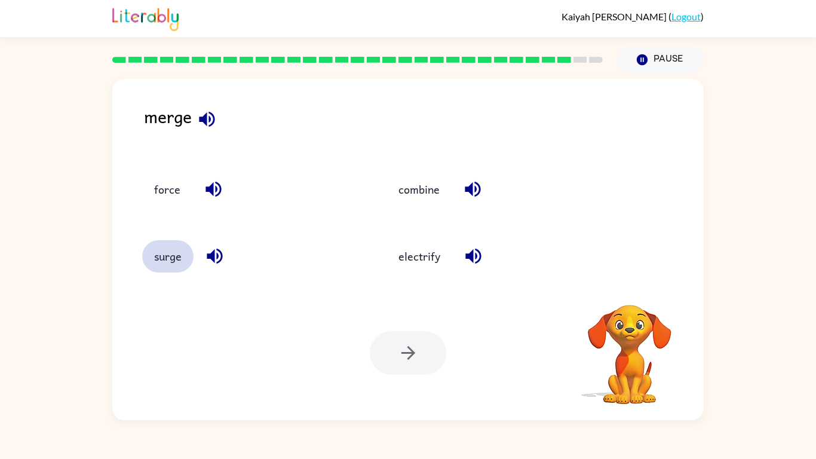
click at [183, 260] on button "surge" at bounding box center [167, 256] width 51 height 32
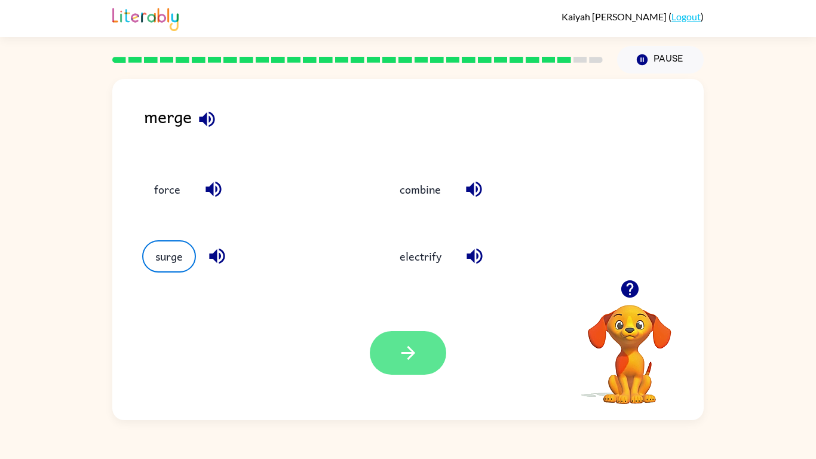
click at [414, 348] on icon "button" at bounding box center [408, 352] width 21 height 21
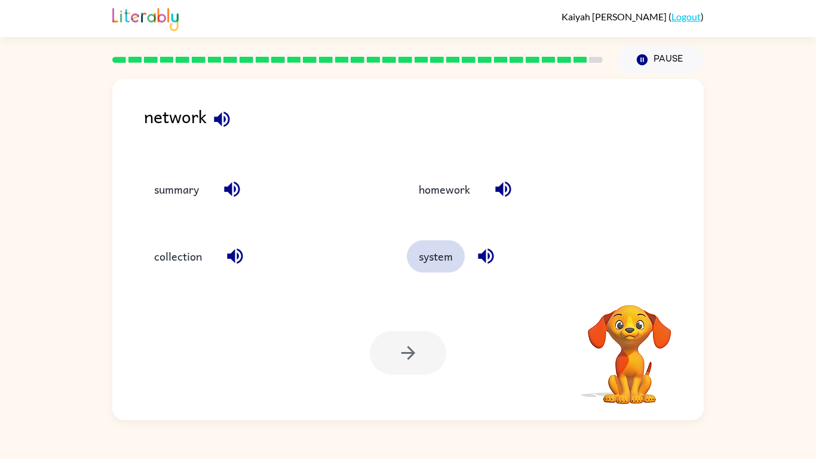
click at [439, 269] on button "system" at bounding box center [436, 256] width 58 height 32
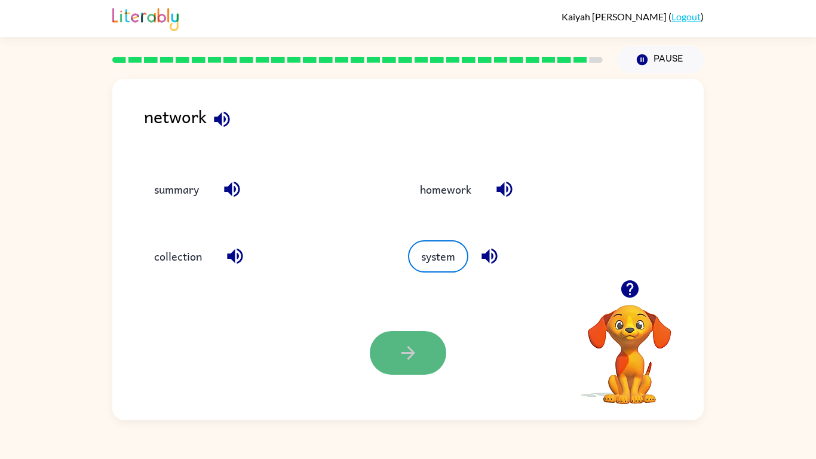
click at [422, 347] on button "button" at bounding box center [408, 353] width 76 height 44
